Goal: Information Seeking & Learning: Find specific fact

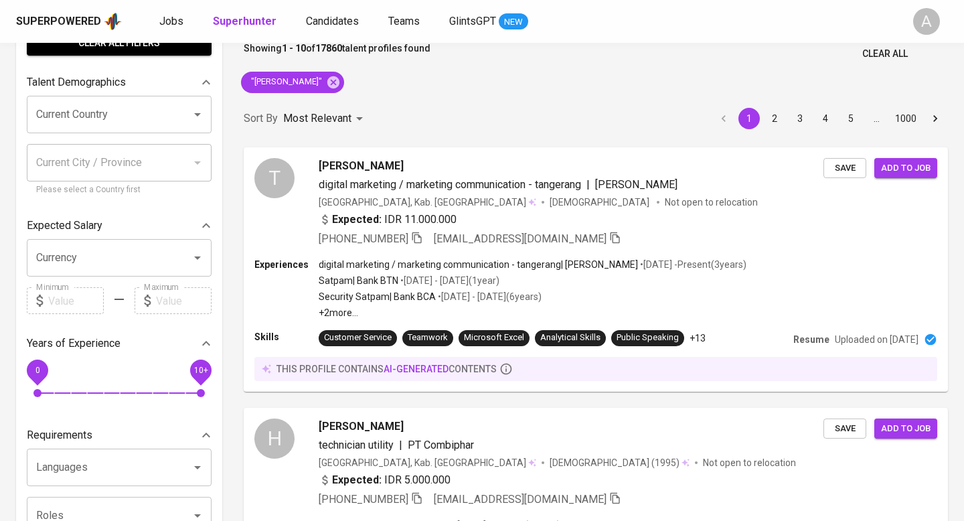
scroll to position [70, 0]
click at [890, 53] on span "Clear All" at bounding box center [885, 54] width 46 height 17
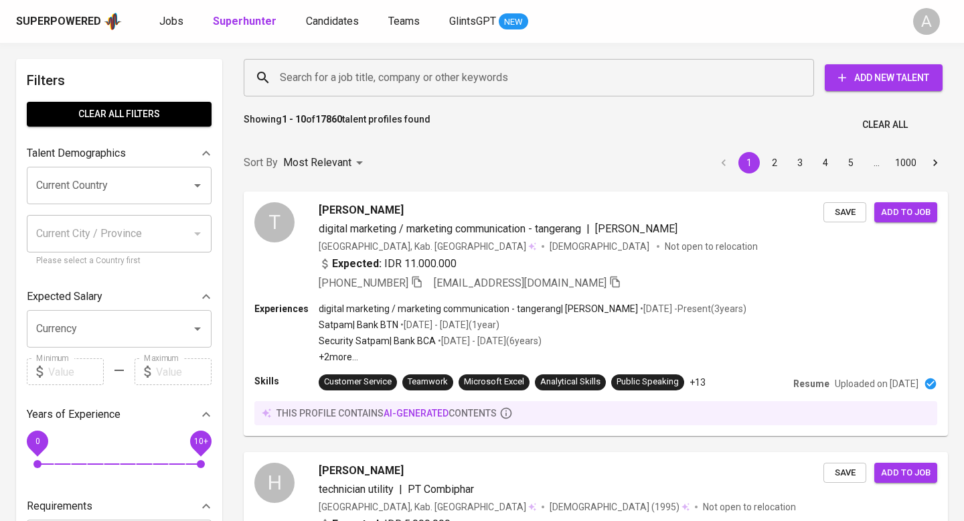
click at [682, 80] on input "Search for a job title, company or other keywords" at bounding box center [531, 77] width 511 height 25
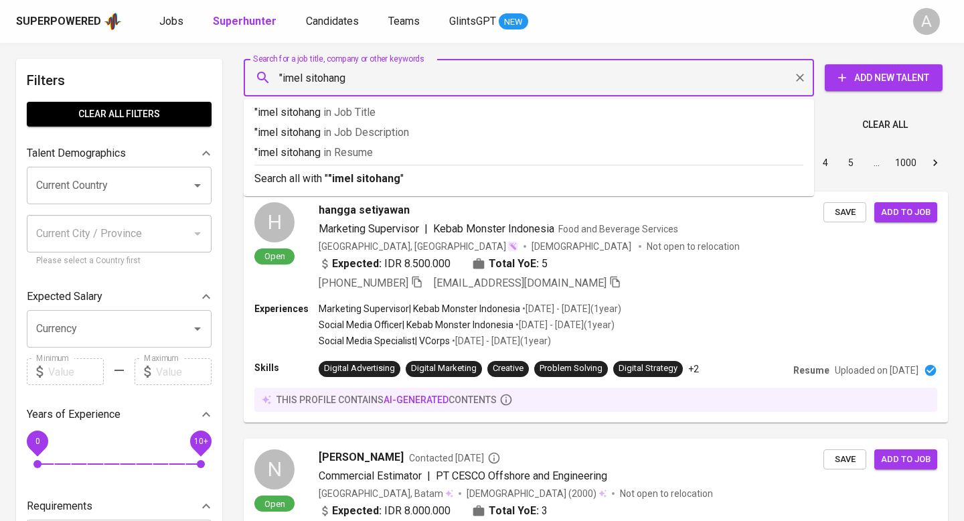
type input ""imel sitohang""
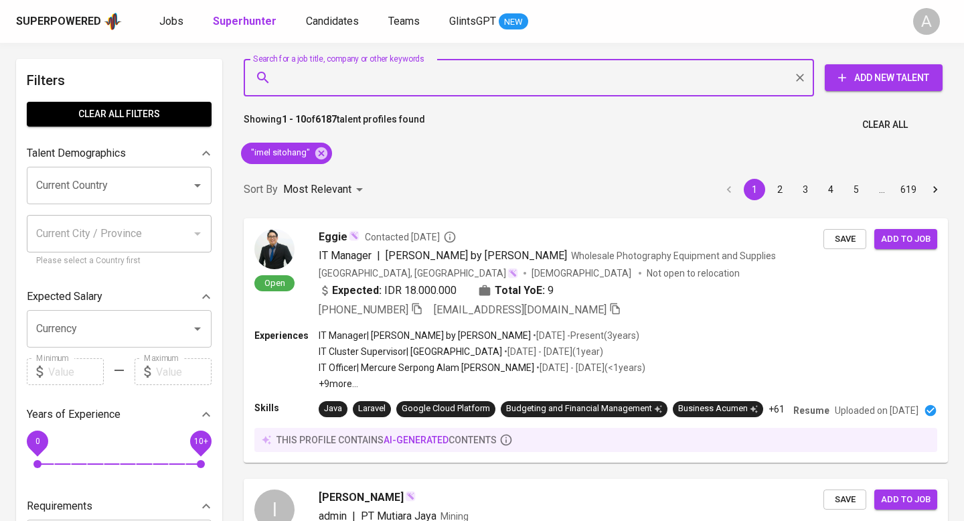
click at [862, 120] on span "Clear All" at bounding box center [885, 124] width 46 height 17
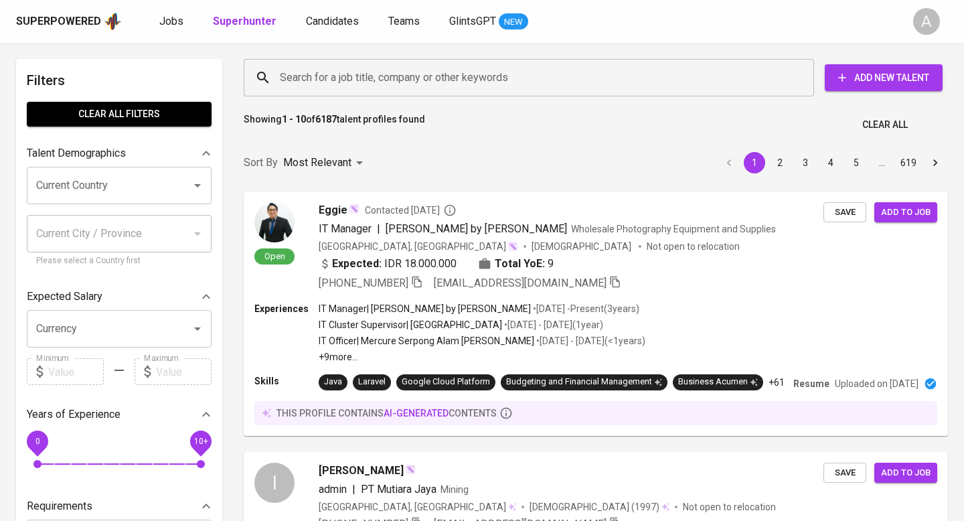
click at [513, 75] on input "Search for a job title, company or other keywords" at bounding box center [531, 77] width 511 height 25
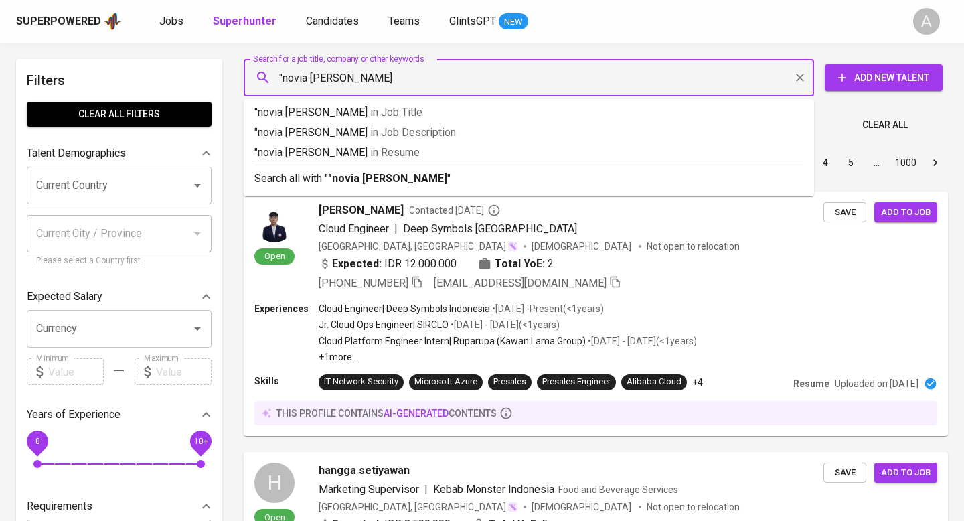
type input ""novia nur [PERSON_NAME]""
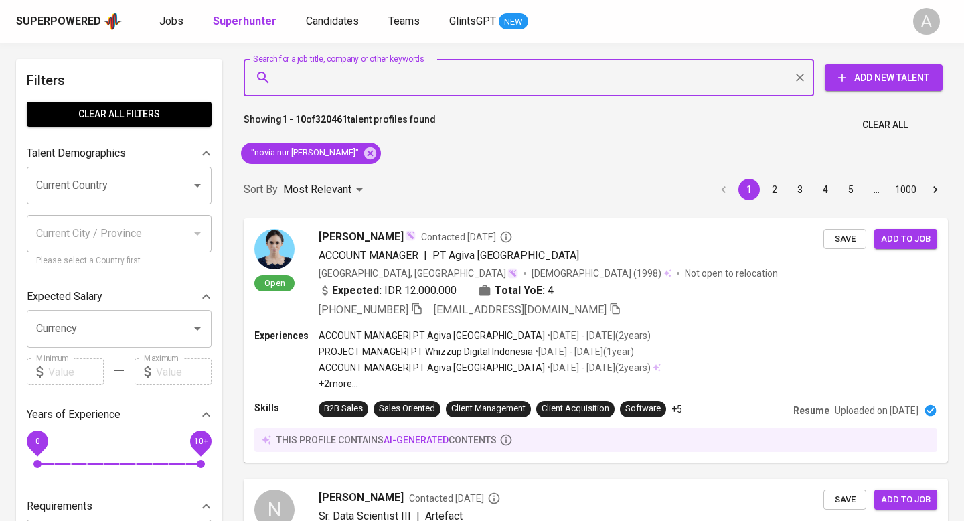
click at [877, 131] on span "Clear All" at bounding box center [885, 124] width 46 height 17
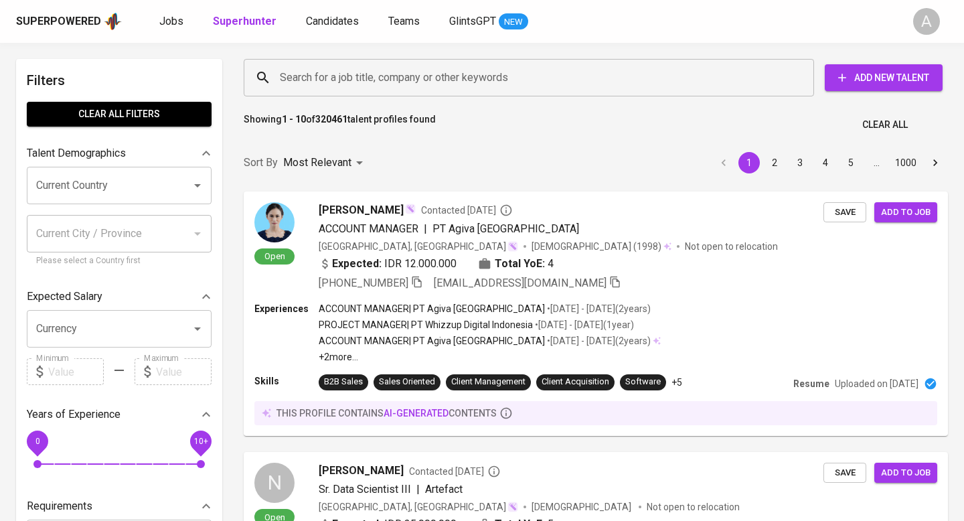
click at [451, 80] on input "Search for a job title, company or other keywords" at bounding box center [531, 77] width 511 height 25
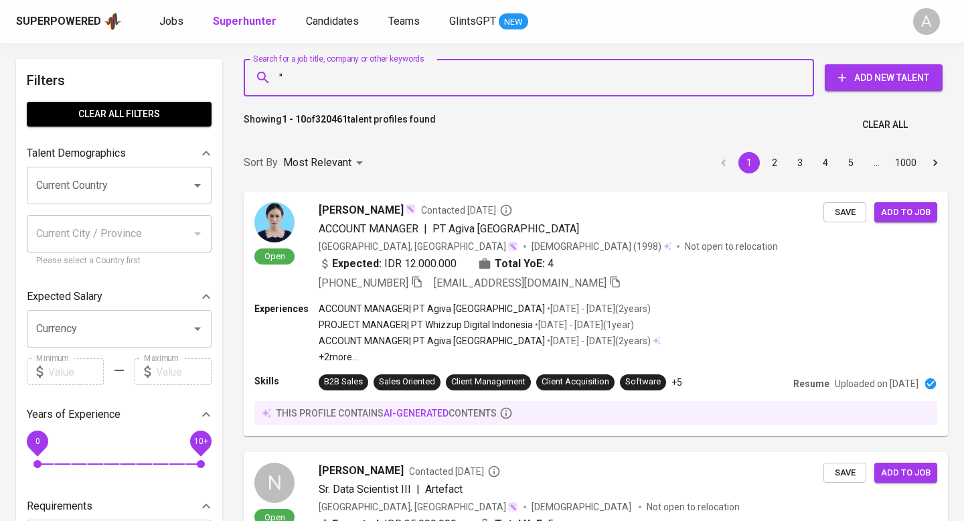
paste input "Saniah Ngisrianingsih"
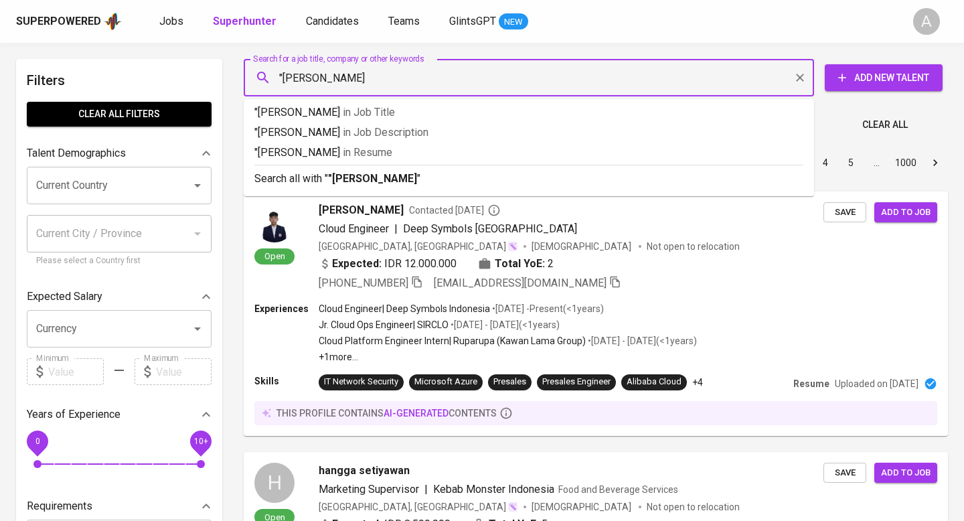
type input ""[PERSON_NAME]""
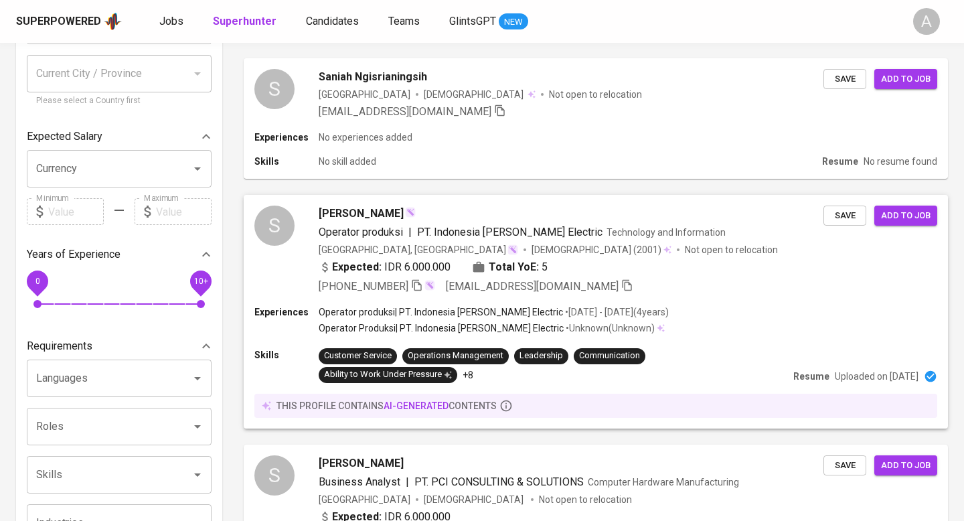
scroll to position [133, 0]
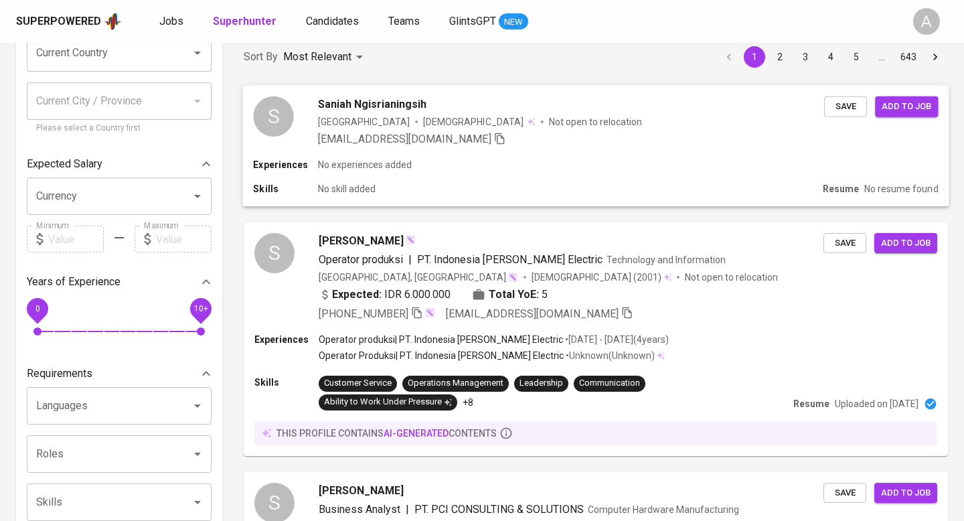
click at [519, 162] on div "Experiences No experiences added" at bounding box center [595, 164] width 685 height 13
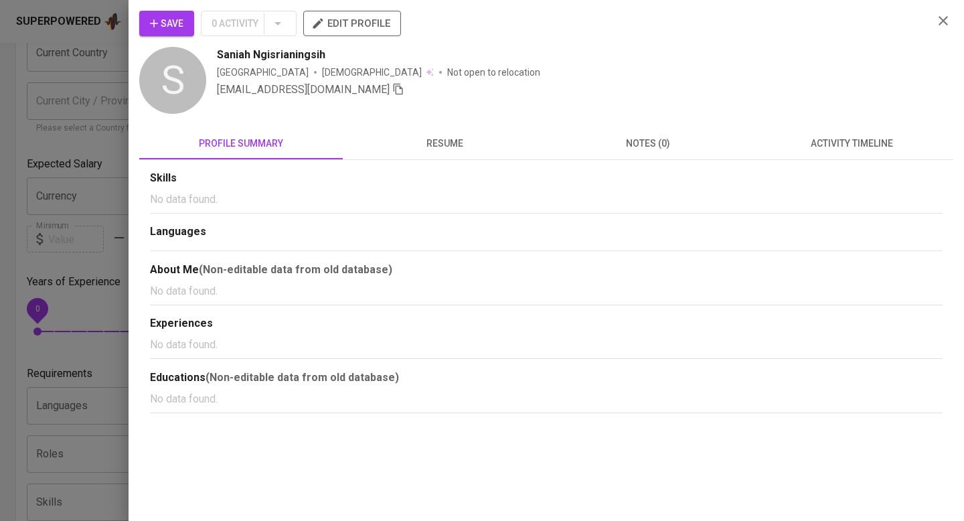
click at [955, 18] on div "Save 0 Activity edit profile S [PERSON_NAME] [GEOGRAPHIC_DATA] [DEMOGRAPHIC_DAT…" at bounding box center [546, 260] width 835 height 521
click at [940, 18] on icon "button" at bounding box center [942, 20] width 9 height 9
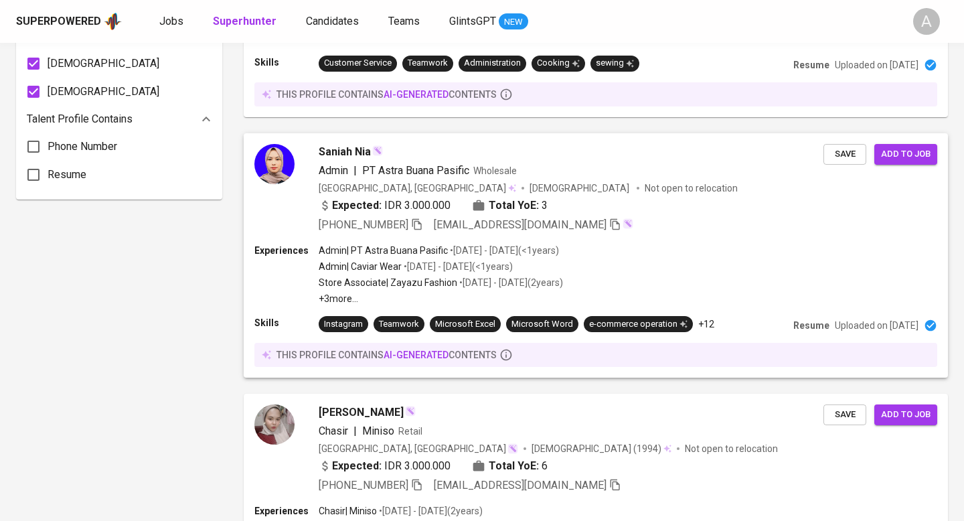
scroll to position [1285, 0]
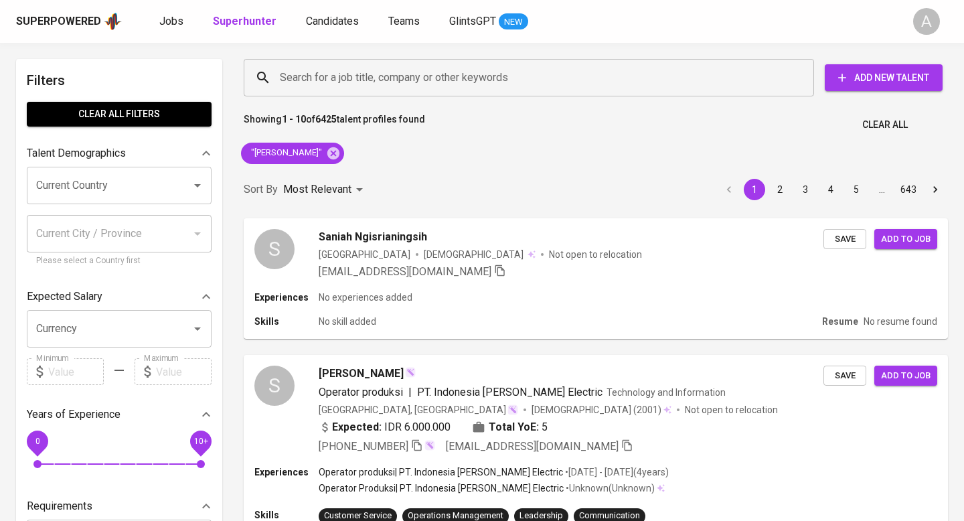
click at [883, 137] on button "Clear All" at bounding box center [885, 124] width 56 height 25
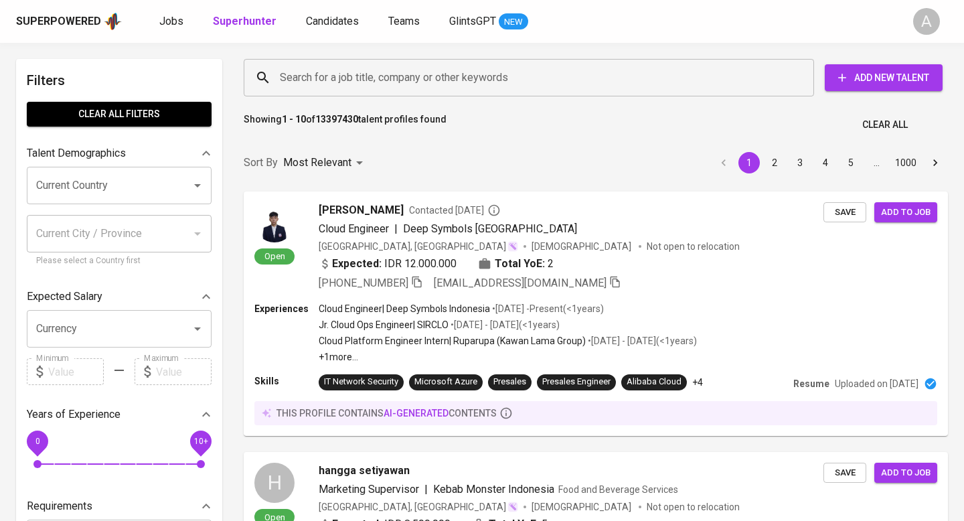
click at [746, 84] on input "Search for a job title, company or other keywords" at bounding box center [531, 77] width 511 height 25
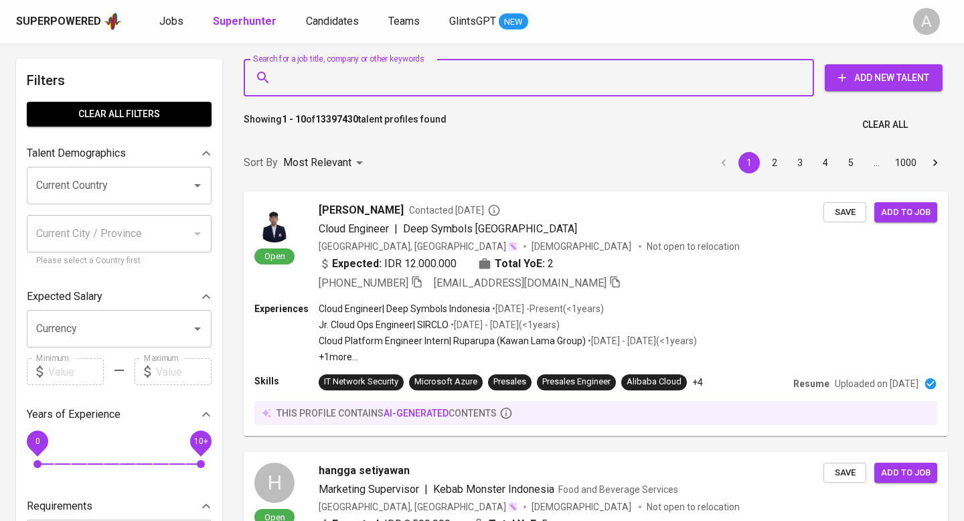
paste input "olivyap25@gmail.com"
type input "olivyap25@gmail.com"
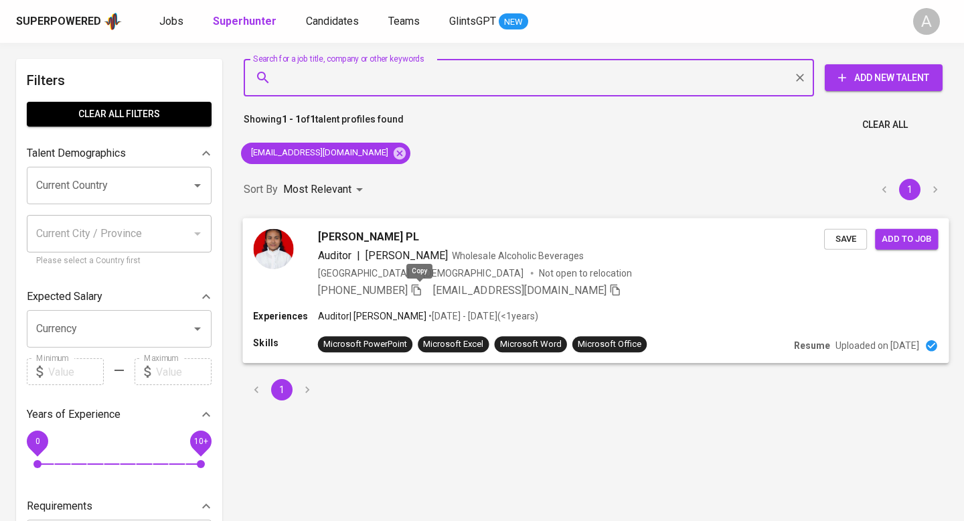
click at [414, 289] on icon "button" at bounding box center [416, 289] width 12 height 12
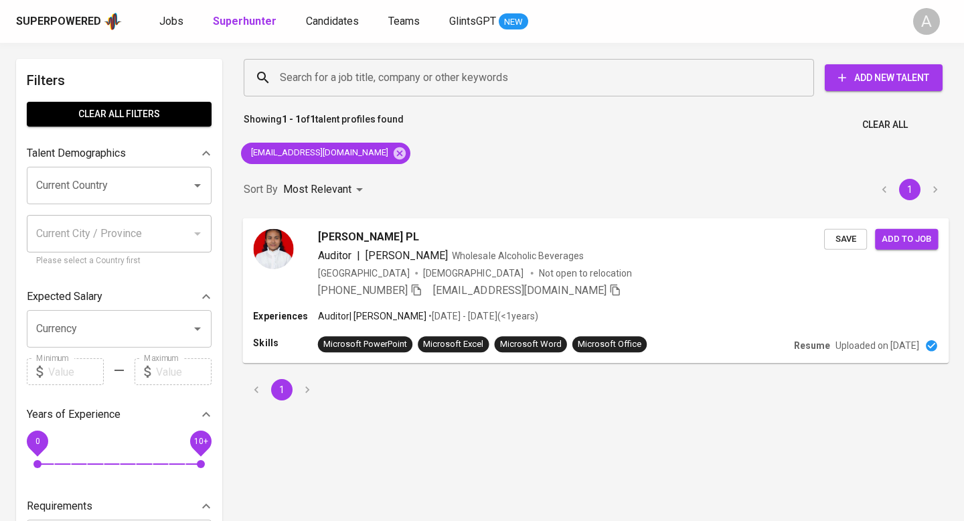
click at [874, 122] on span "Clear All" at bounding box center [885, 124] width 46 height 17
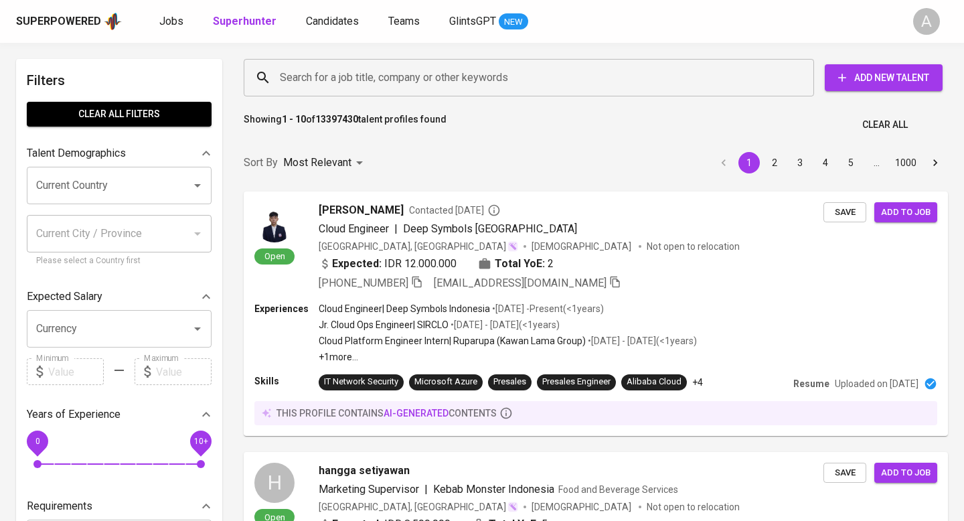
click at [361, 83] on input "Search for a job title, company or other keywords" at bounding box center [531, 77] width 511 height 25
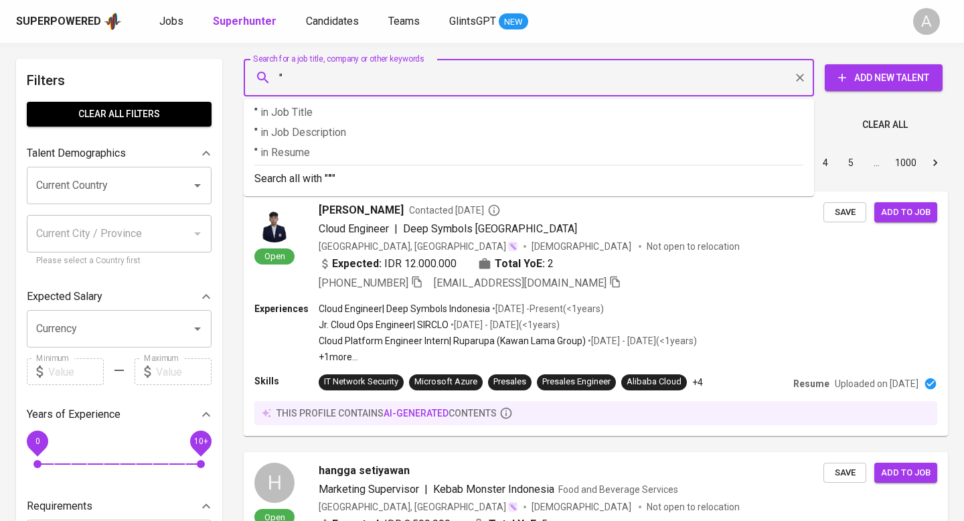
paste input "Muhammad Shafly Zuhair"
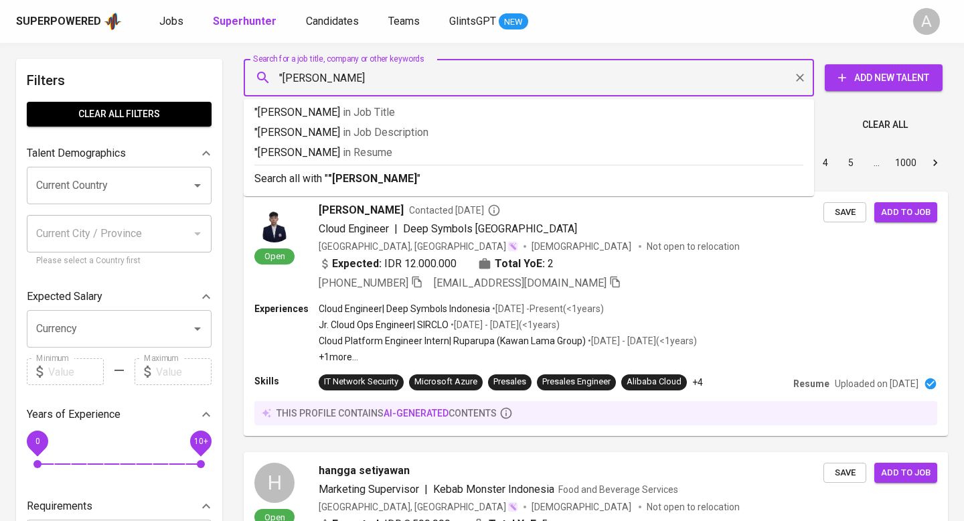
type input ""Muhammad Shafly Zuhair""
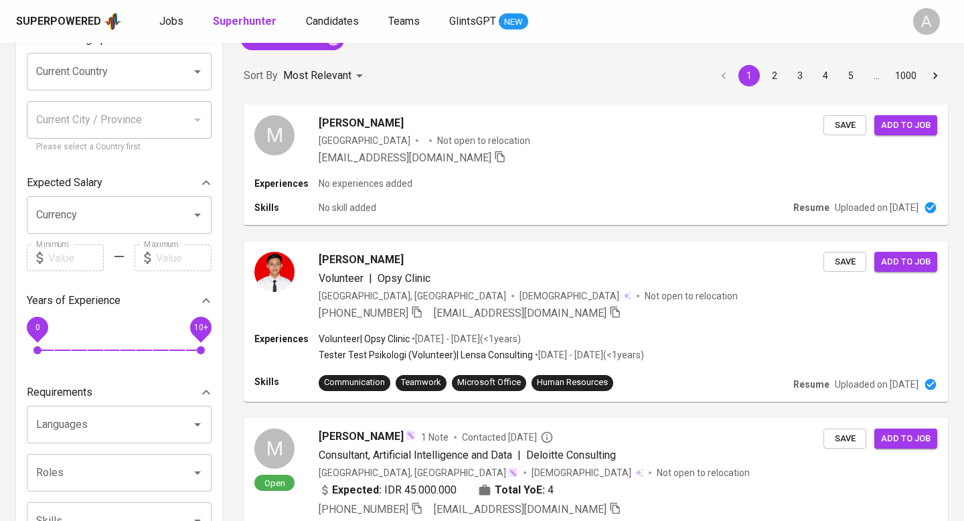
scroll to position [155, 0]
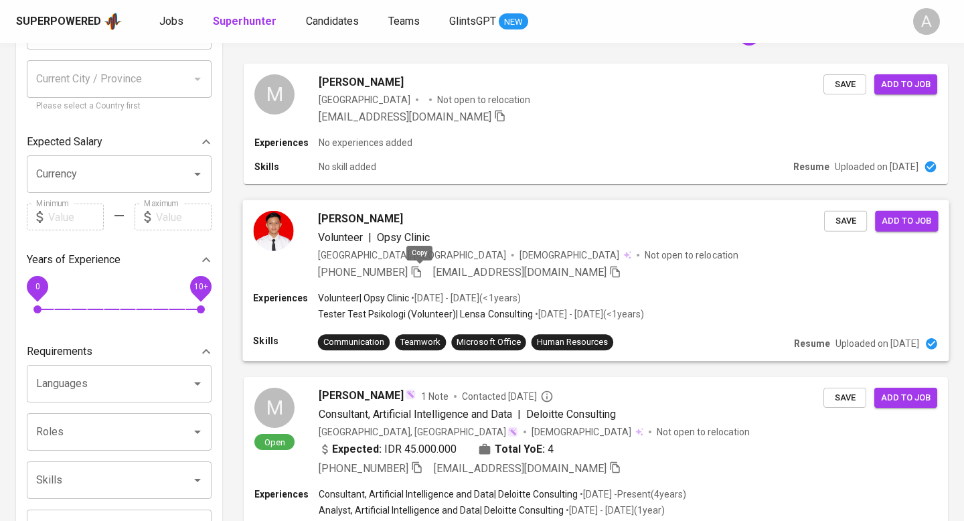
click at [422, 273] on icon "button" at bounding box center [416, 271] width 12 height 12
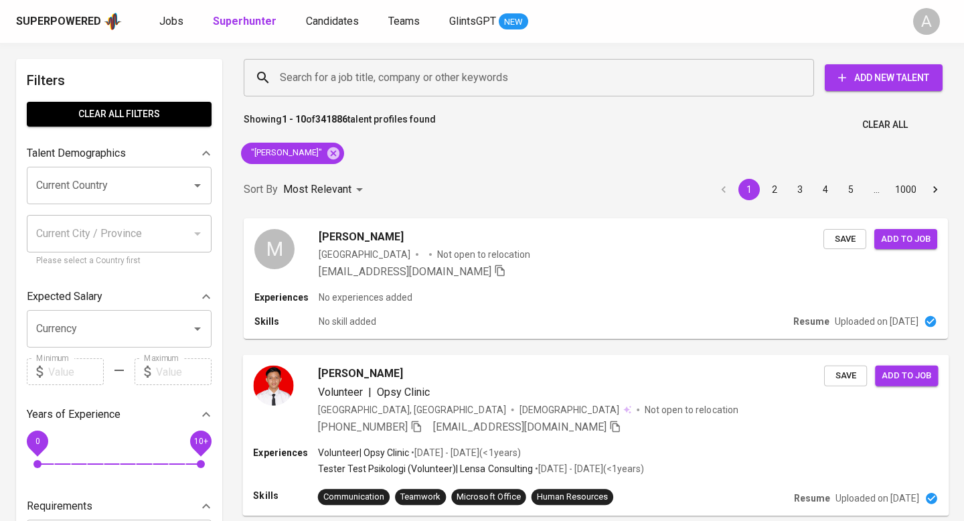
click at [895, 125] on span "Clear All" at bounding box center [885, 124] width 46 height 17
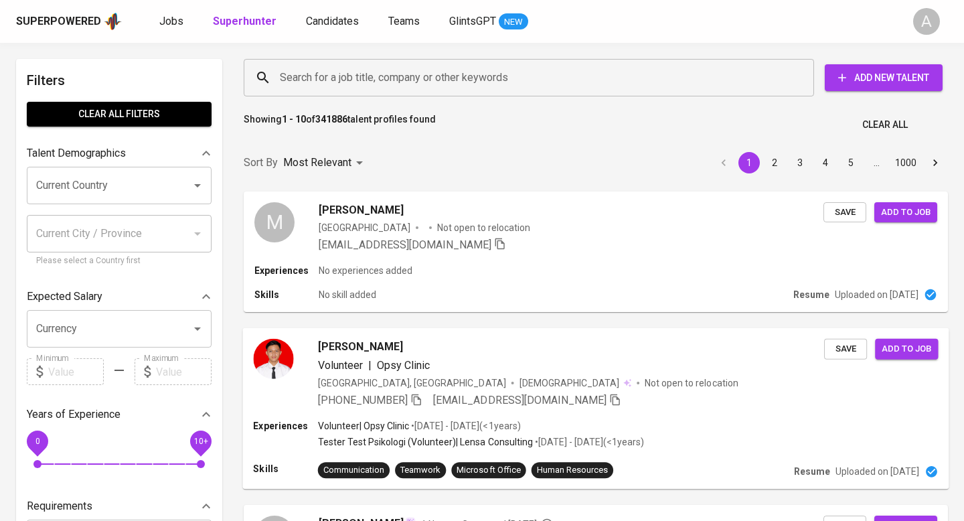
click at [461, 81] on input "Search for a job title, company or other keywords" at bounding box center [531, 77] width 511 height 25
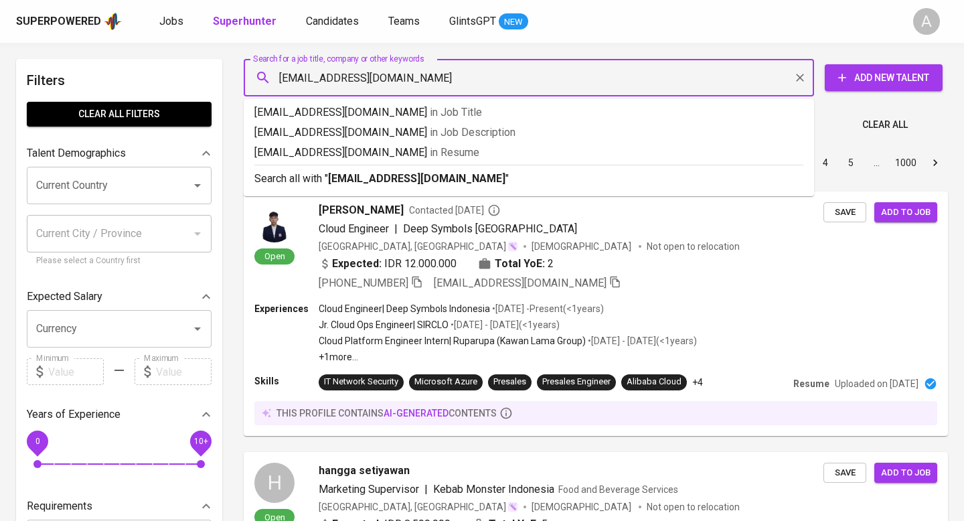
type input "afifahazzhr02@gmail.com"
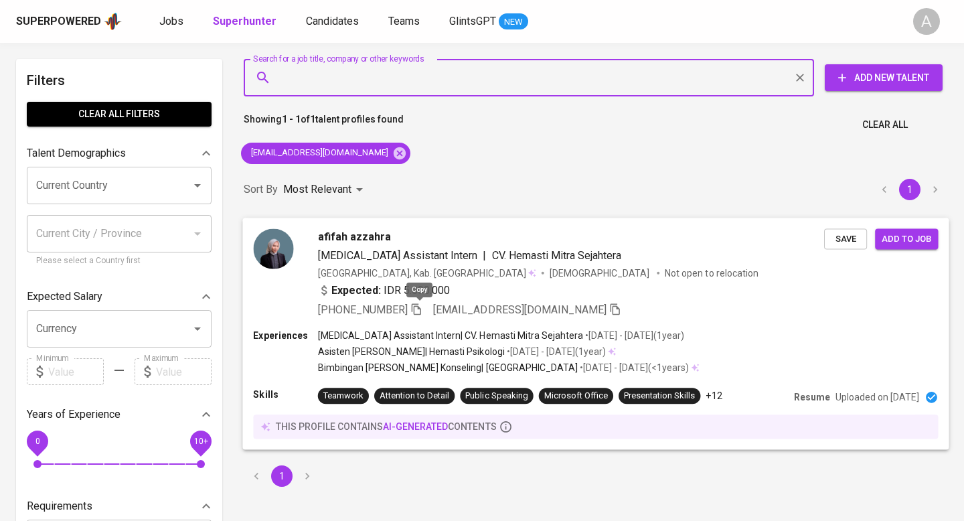
click at [421, 309] on icon "button" at bounding box center [416, 308] width 9 height 11
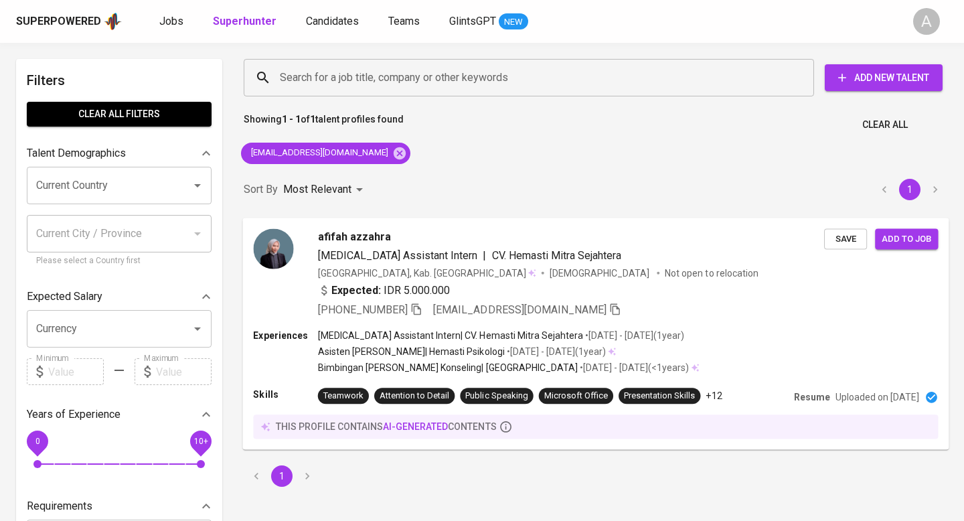
click at [885, 124] on span "Clear All" at bounding box center [885, 124] width 46 height 17
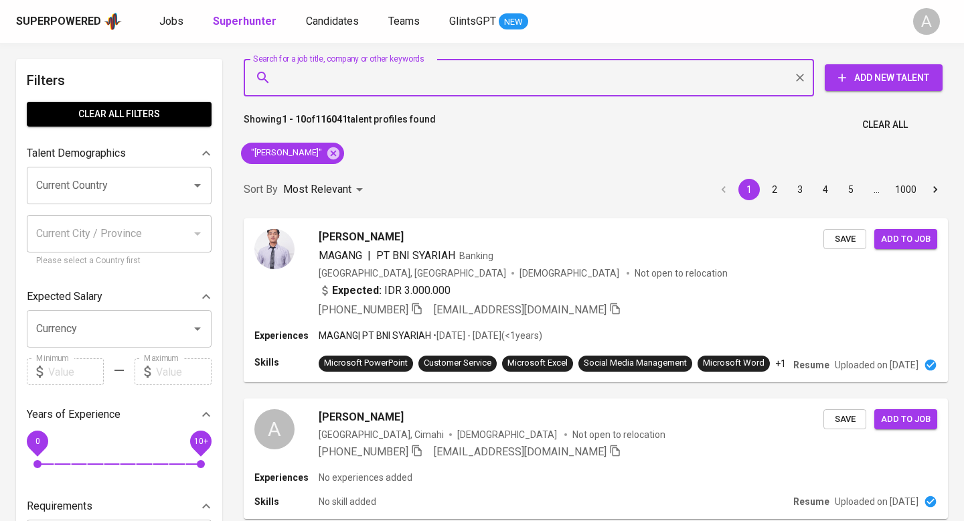
click at [897, 124] on span "Clear All" at bounding box center [885, 124] width 46 height 17
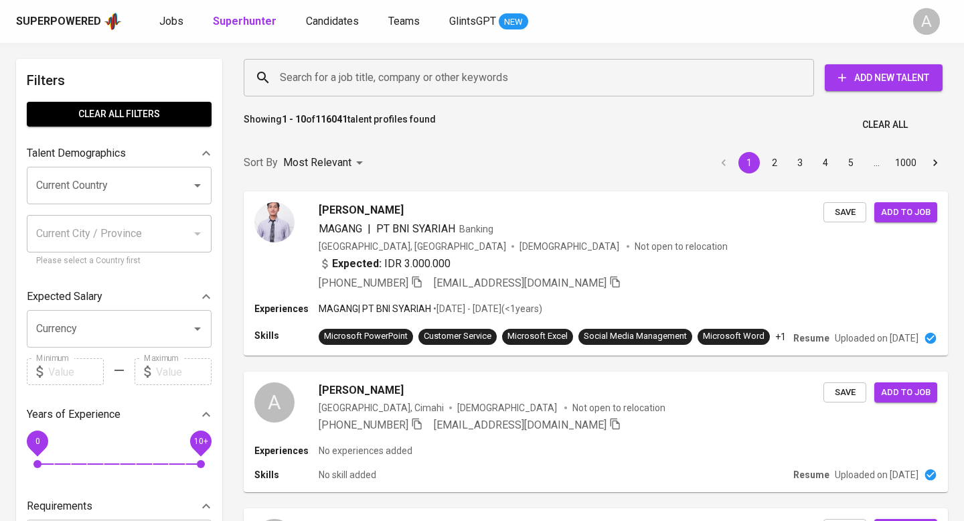
click at [443, 74] on input "Search for a job title, company or other keywords" at bounding box center [531, 77] width 511 height 25
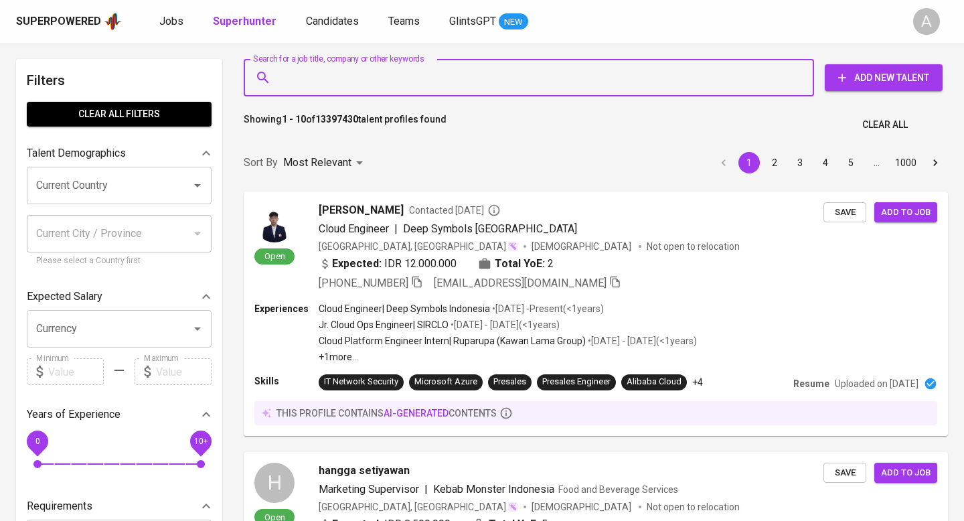
paste input "ari.budiman1@gmail.com"
type input "ari.budiman1@gmail.com"
